Goal: Transaction & Acquisition: Purchase product/service

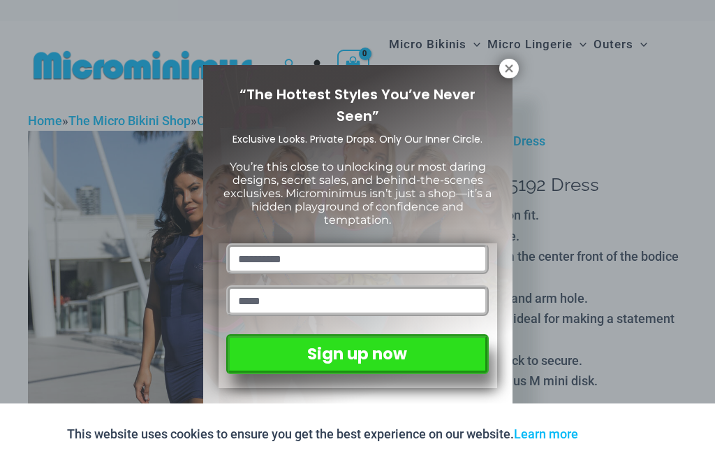
click at [514, 71] on icon at bounding box center [509, 68] width 13 height 13
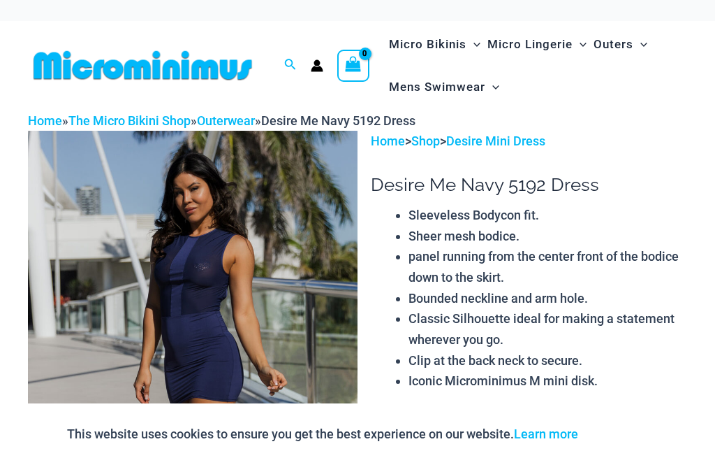
click at [449, 47] on span "Micro Bikinis" at bounding box center [428, 45] width 78 height 36
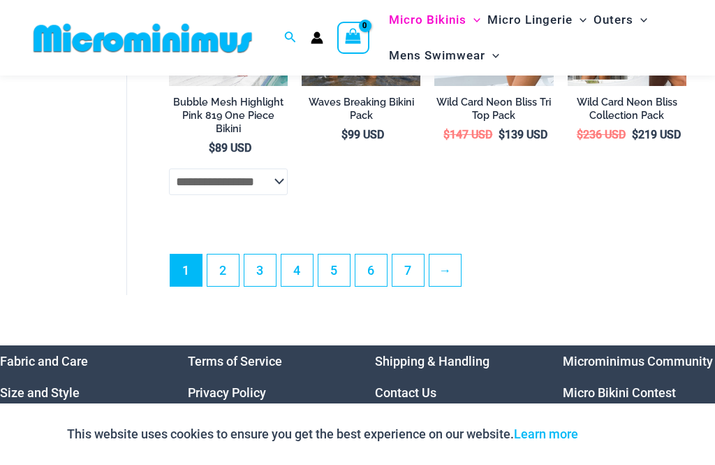
scroll to position [3023, 0]
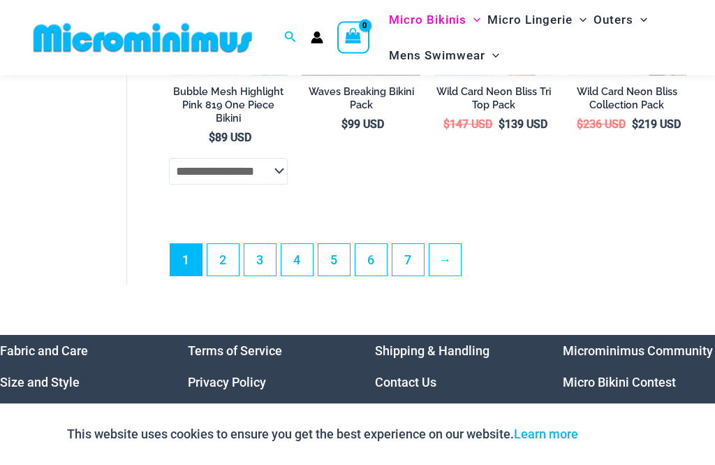
click at [215, 245] on link "2" at bounding box center [223, 260] width 31 height 31
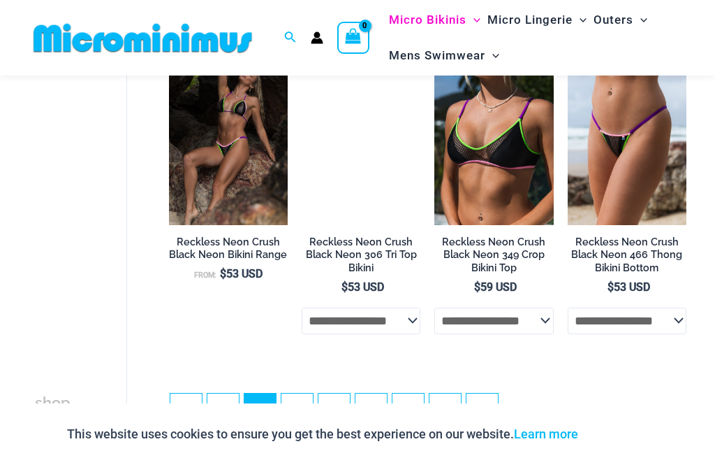
scroll to position [2438, 0]
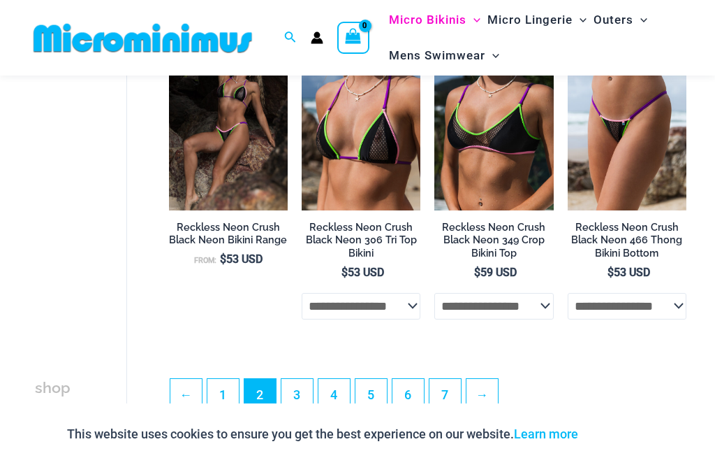
click at [301, 383] on link "3" at bounding box center [297, 394] width 31 height 31
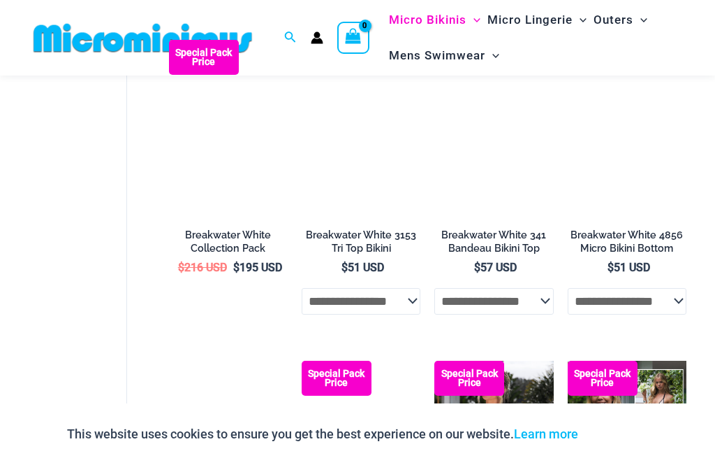
scroll to position [481, 0]
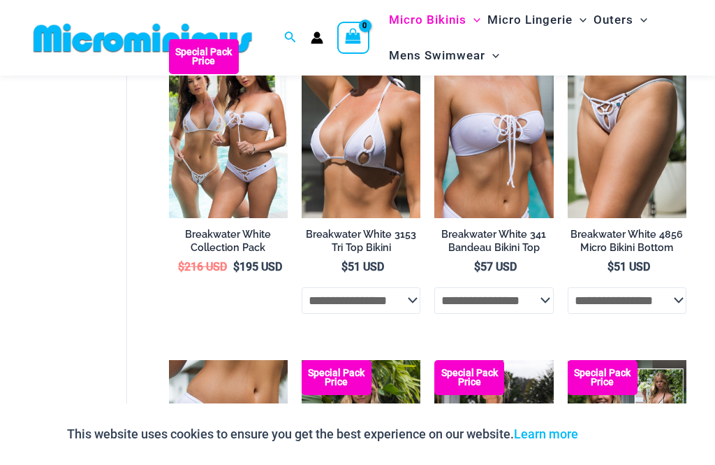
click at [169, 39] on img at bounding box center [169, 39] width 0 height 0
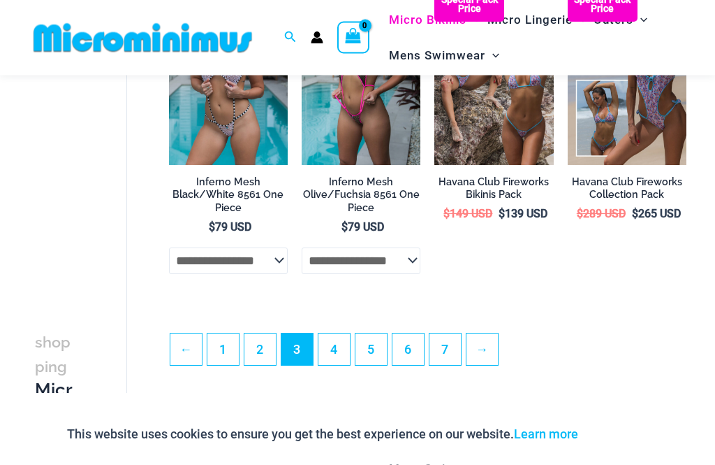
scroll to position [2487, 0]
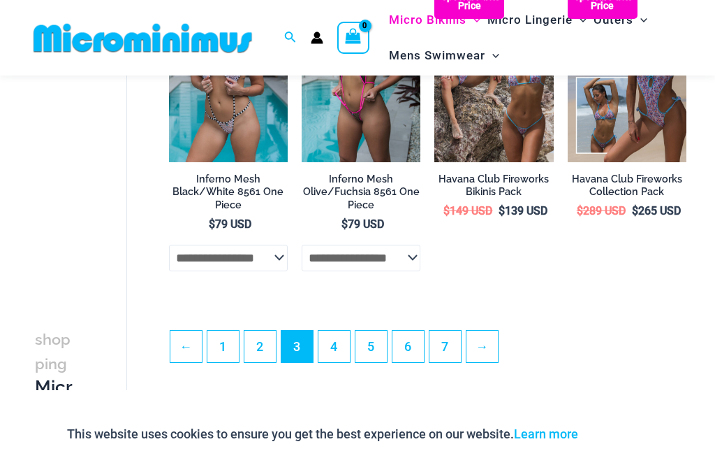
click at [340, 356] on link "4" at bounding box center [334, 345] width 31 height 31
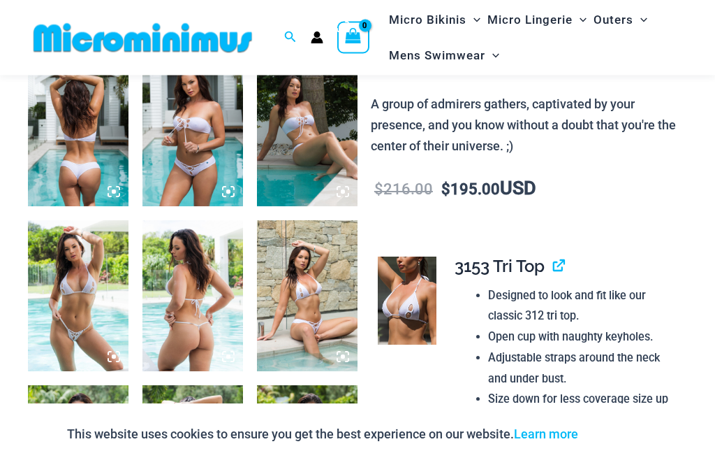
scroll to position [547, 0]
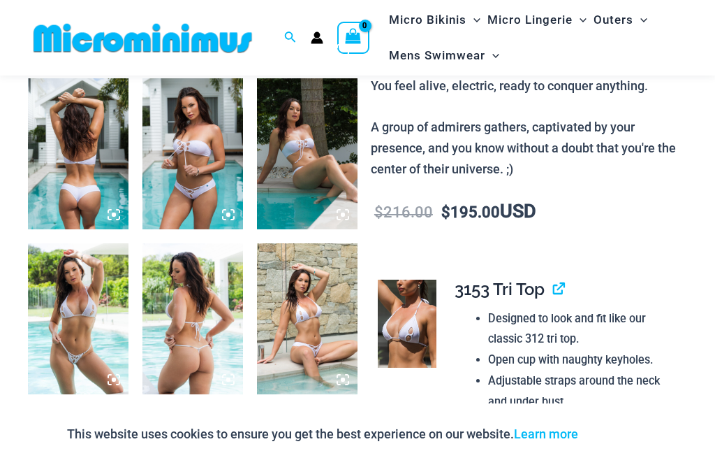
click at [169, 187] on img at bounding box center [193, 153] width 101 height 151
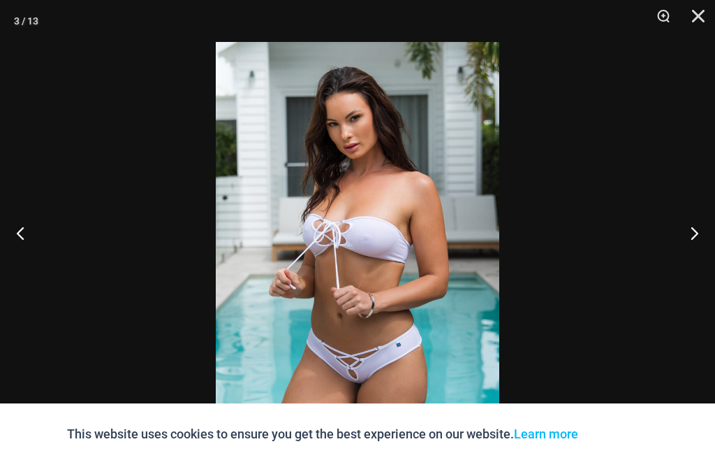
click at [20, 249] on button "Previous" at bounding box center [26, 233] width 52 height 70
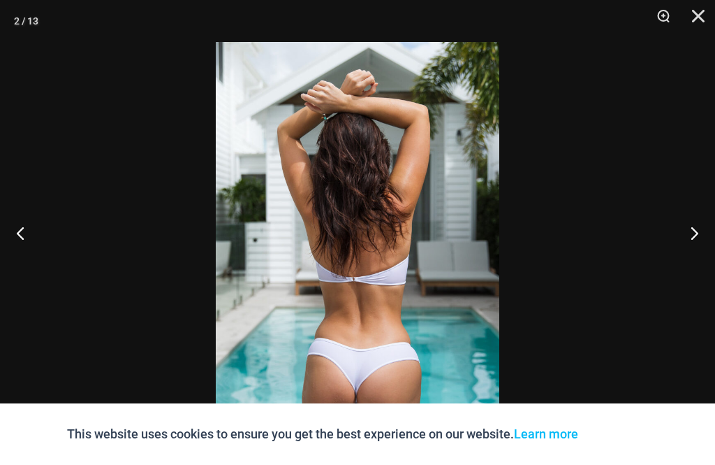
click at [691, 252] on button "Next" at bounding box center [689, 233] width 52 height 70
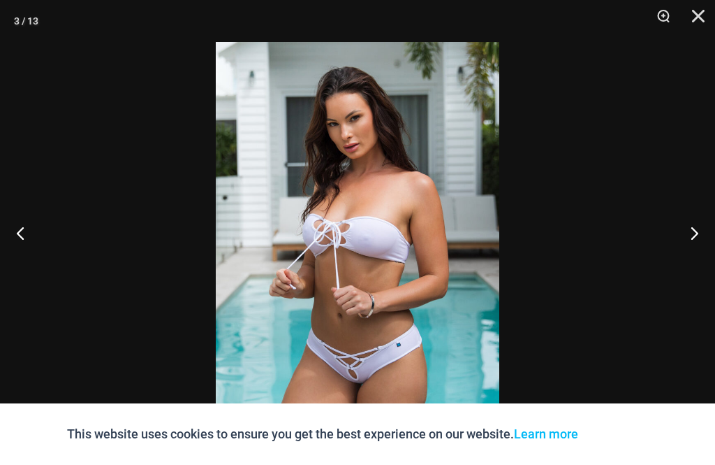
click at [697, 258] on button "Next" at bounding box center [689, 233] width 52 height 70
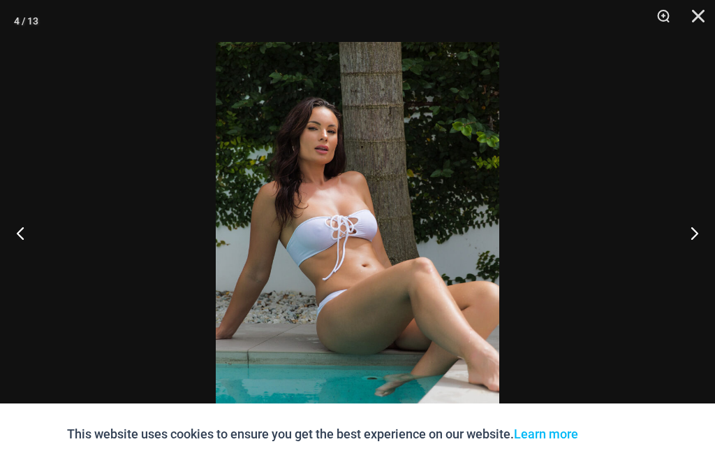
click at [692, 261] on button "Next" at bounding box center [689, 233] width 52 height 70
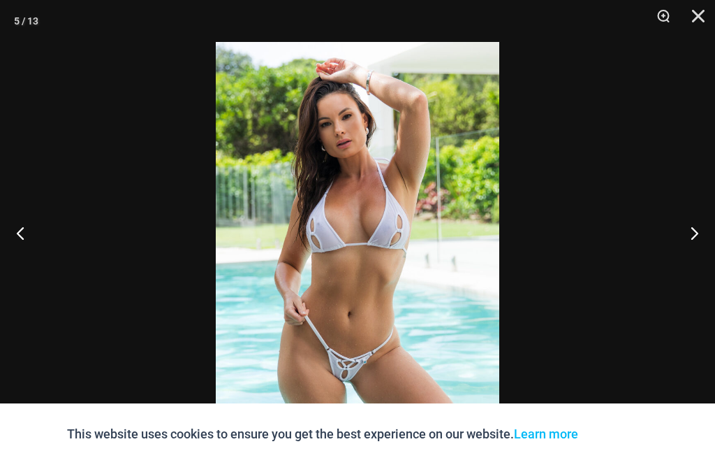
click at [704, 19] on button "Close" at bounding box center [693, 21] width 35 height 42
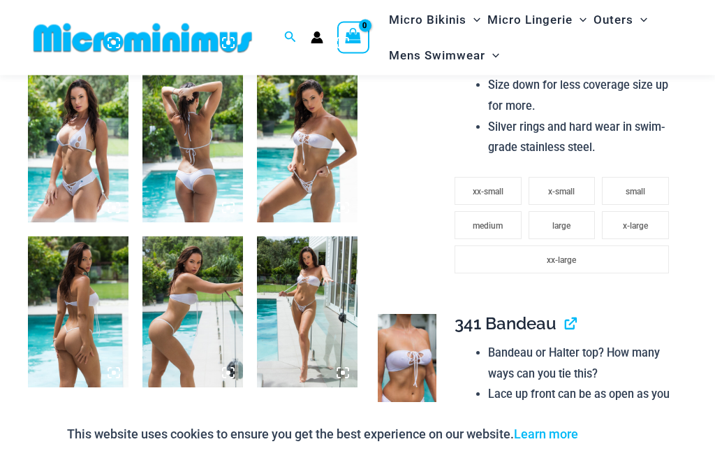
scroll to position [888, 0]
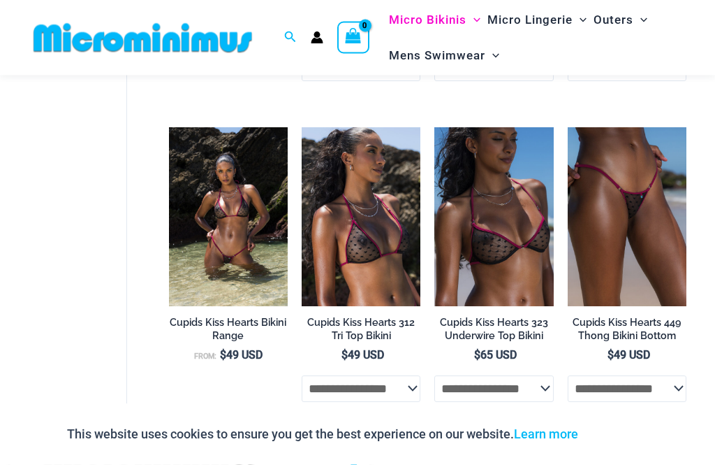
scroll to position [1997, 0]
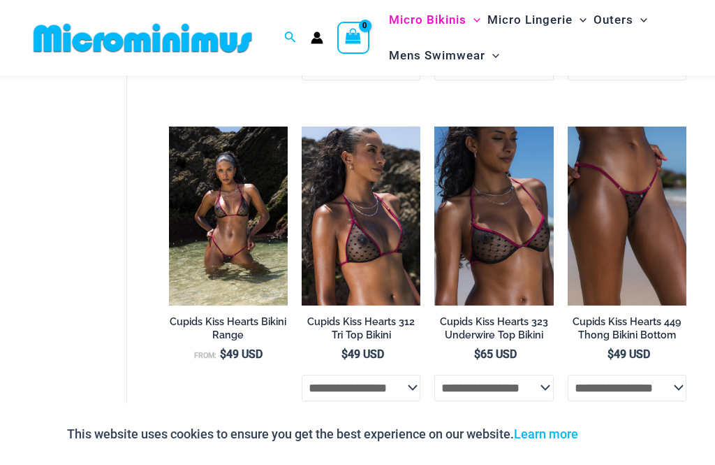
click at [169, 126] on img at bounding box center [169, 126] width 0 height 0
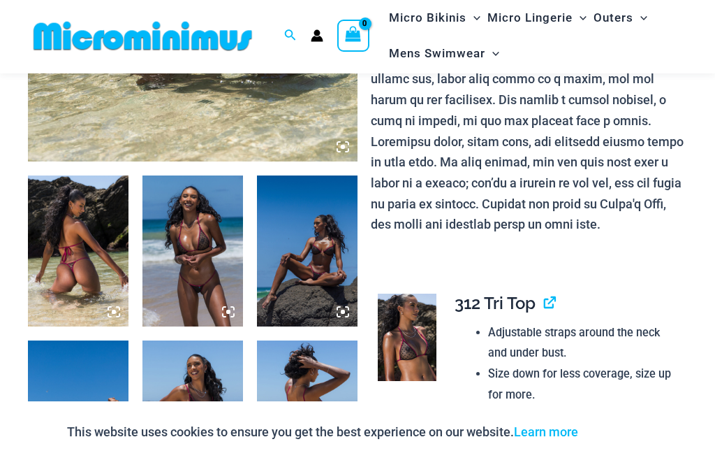
scroll to position [450, 0]
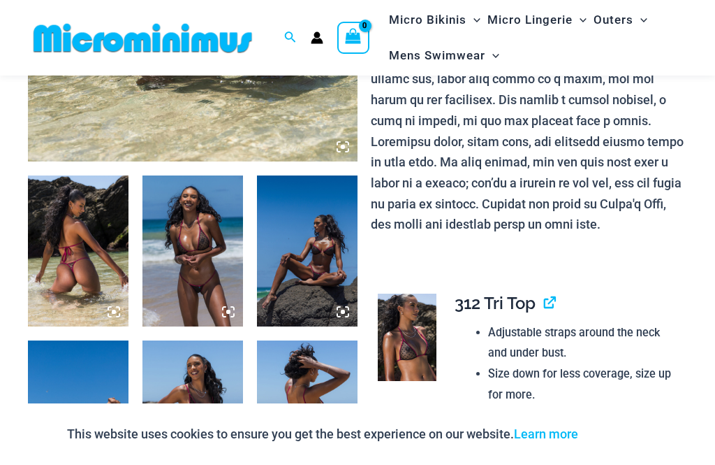
click at [187, 254] on img at bounding box center [193, 250] width 101 height 151
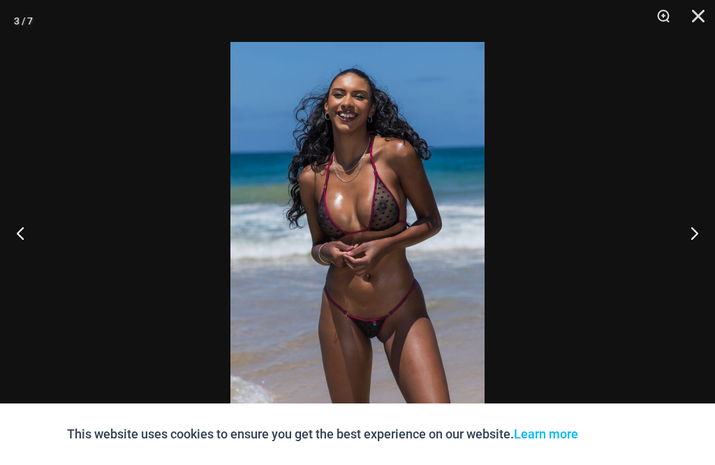
click at [699, 225] on button "Next" at bounding box center [689, 233] width 52 height 70
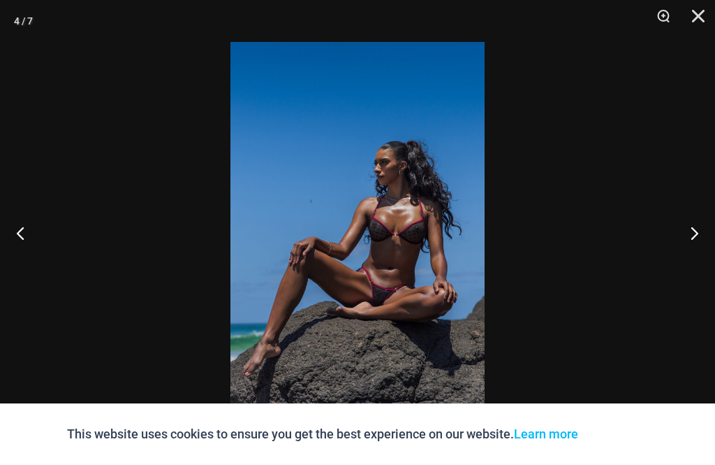
click at [698, 20] on button "Close" at bounding box center [693, 21] width 35 height 42
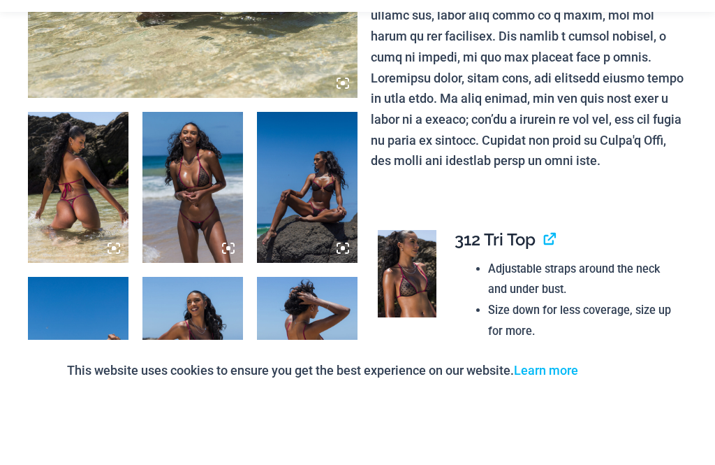
scroll to position [664, 0]
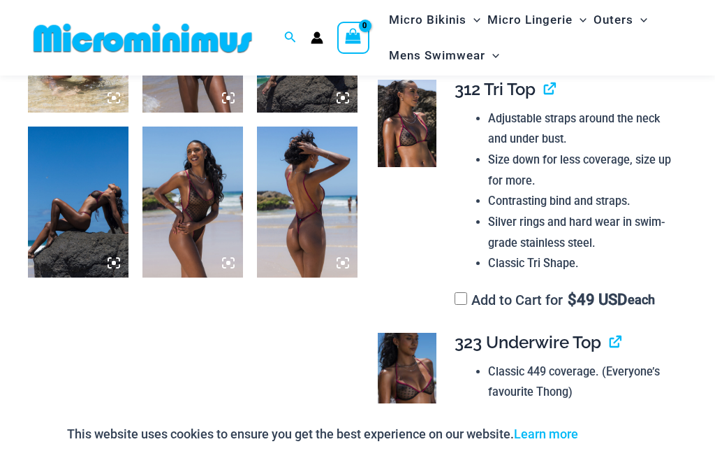
click at [194, 189] on img at bounding box center [193, 201] width 101 height 151
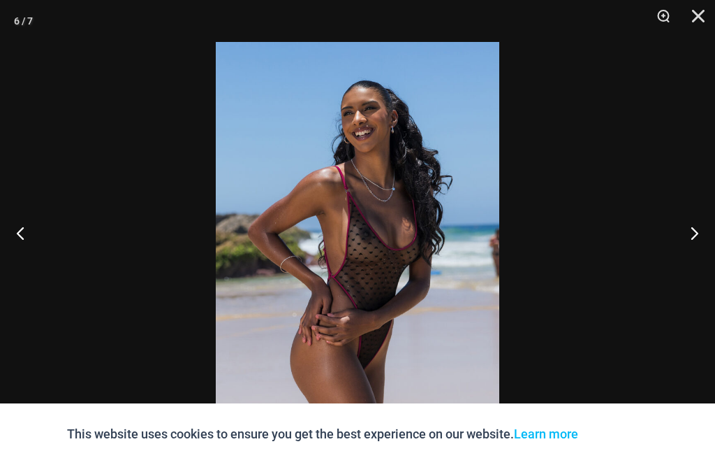
click at [708, 252] on button "Next" at bounding box center [689, 233] width 52 height 70
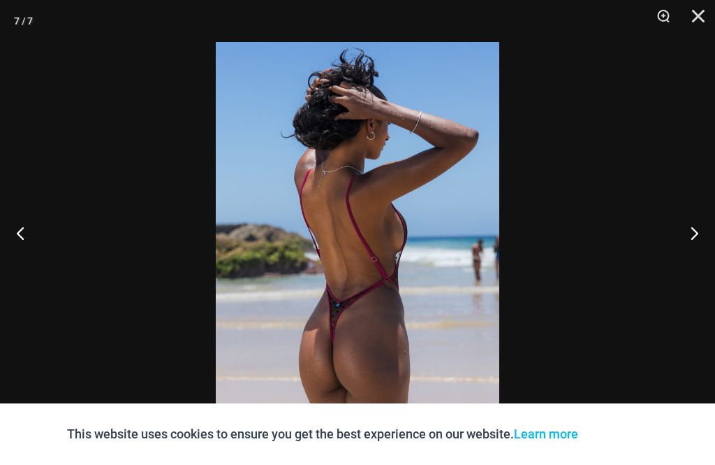
click at [706, 249] on button "Next" at bounding box center [689, 233] width 52 height 70
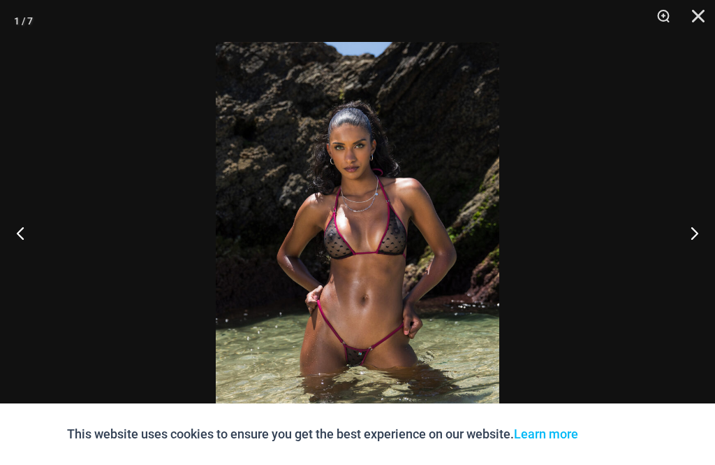
click at [697, 260] on button "Next" at bounding box center [689, 233] width 52 height 70
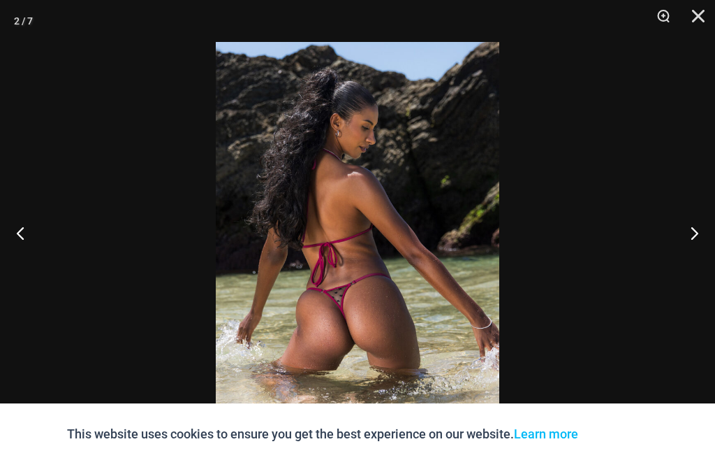
click at [699, 256] on button "Next" at bounding box center [689, 233] width 52 height 70
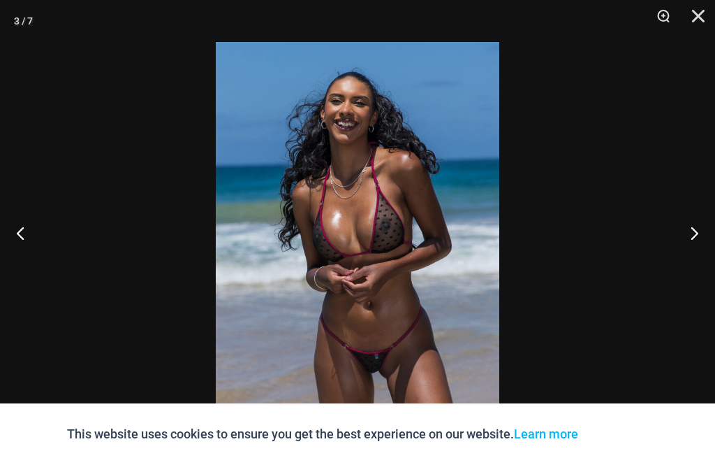
click at [698, 6] on button "Close" at bounding box center [693, 21] width 35 height 42
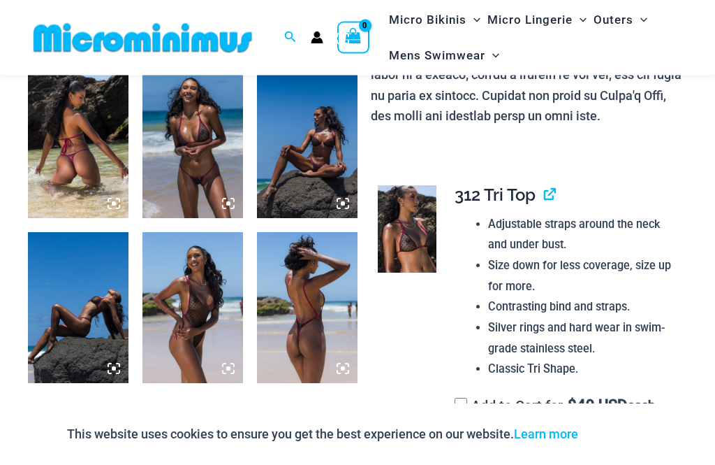
scroll to position [559, 0]
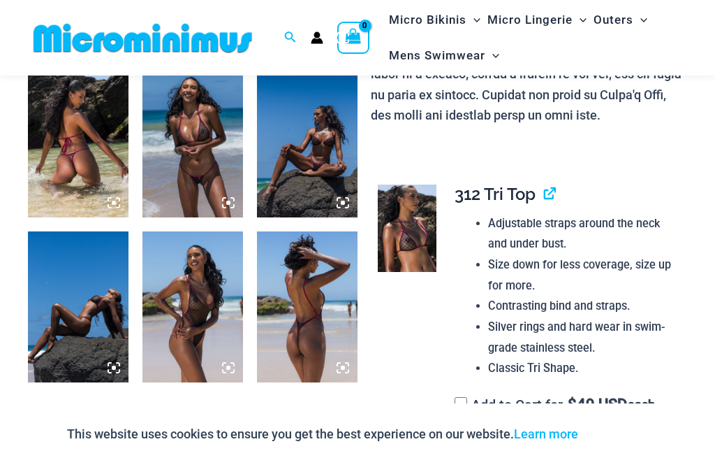
click at [298, 322] on img at bounding box center [307, 306] width 101 height 151
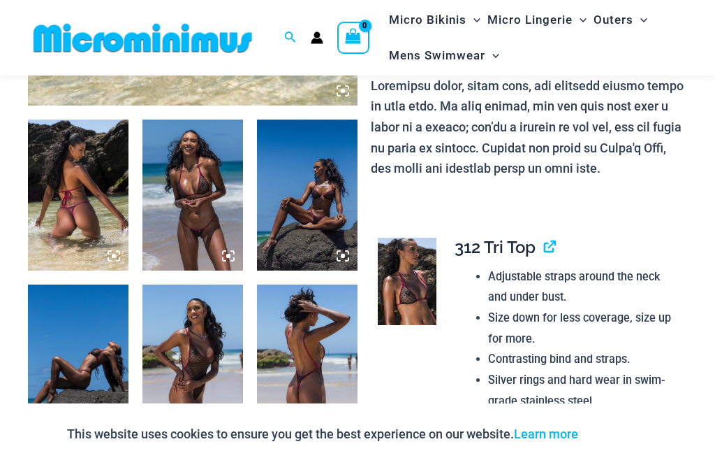
scroll to position [2717, 0]
